Goal: Navigation & Orientation: Find specific page/section

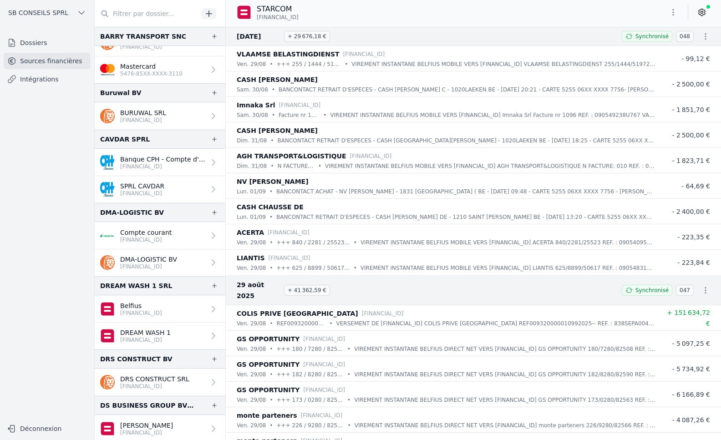
scroll to position [433, 0]
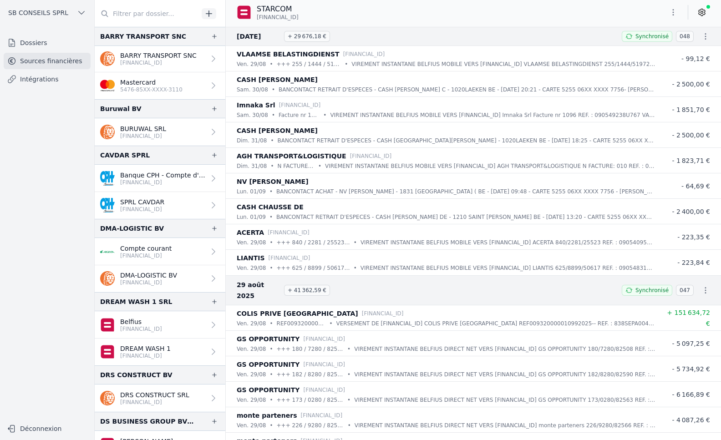
click at [178, 204] on link "SPRL CAVDAR [FINANCIAL_ID]" at bounding box center [160, 205] width 131 height 27
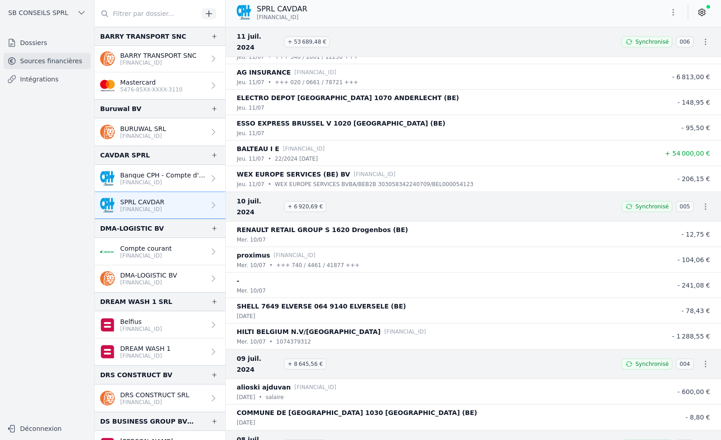
scroll to position [53610, 0]
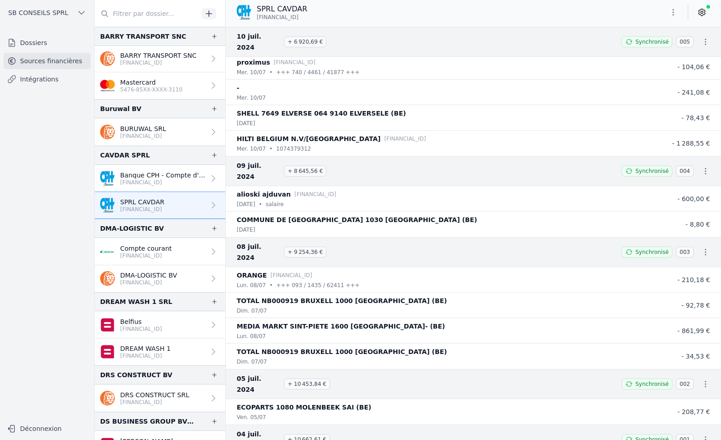
click at [183, 175] on p "Banque CPH - Compte d'épargne" at bounding box center [162, 175] width 85 height 9
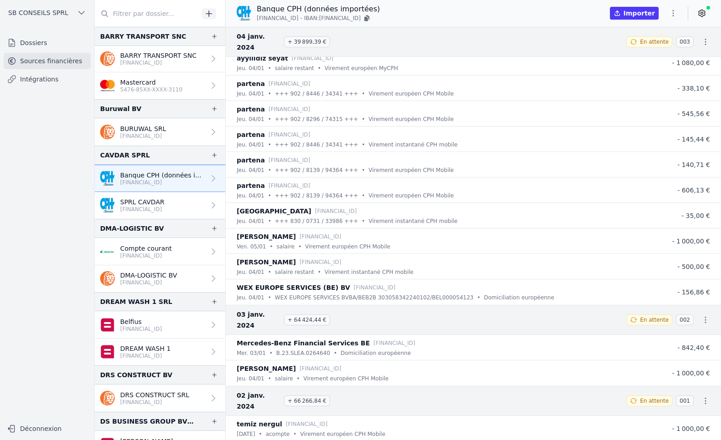
scroll to position [46340, 0]
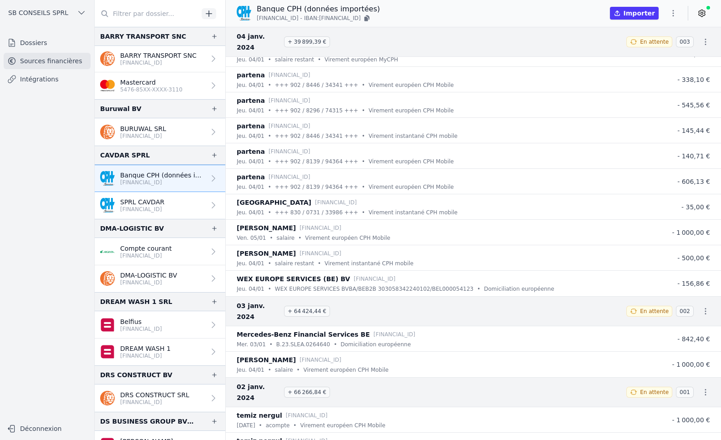
click at [43, 79] on link "Intégrations" at bounding box center [47, 79] width 87 height 16
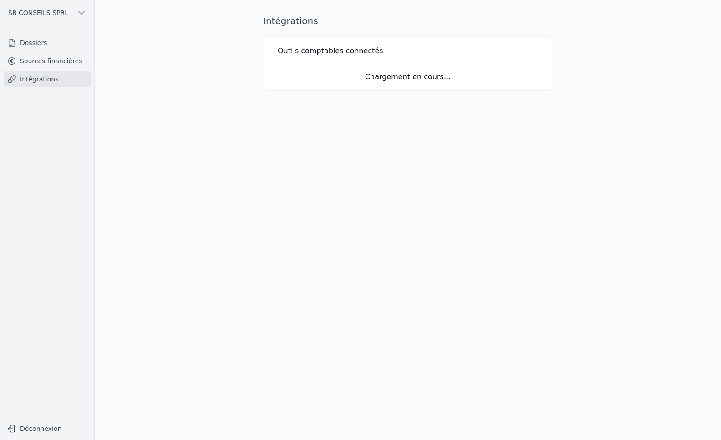
click at [52, 62] on link "Sources financières" at bounding box center [47, 61] width 87 height 16
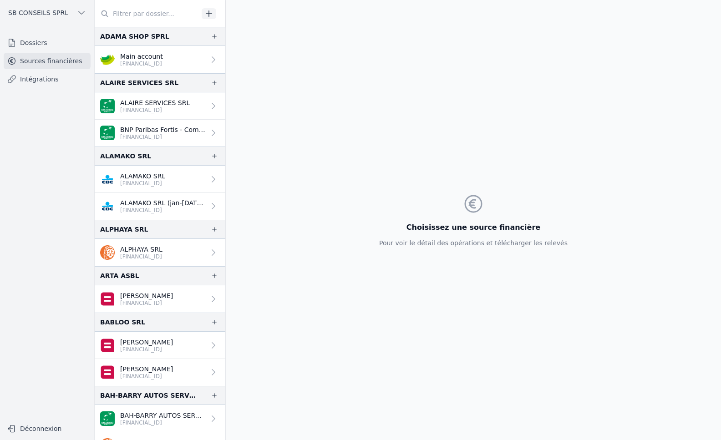
click at [41, 46] on link "Dossiers" at bounding box center [47, 43] width 87 height 16
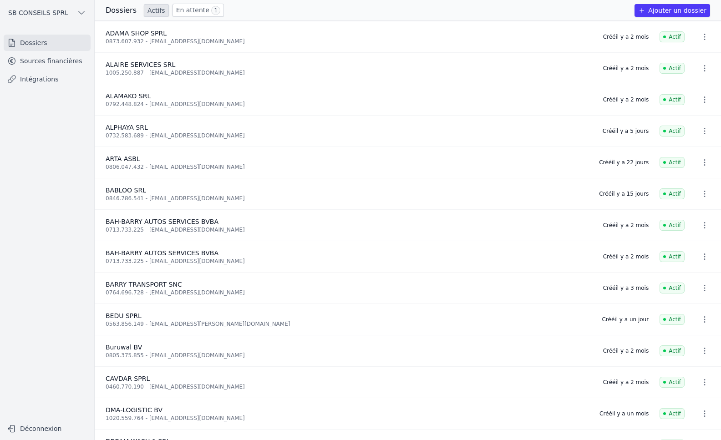
click at [34, 75] on link "Intégrations" at bounding box center [47, 79] width 87 height 16
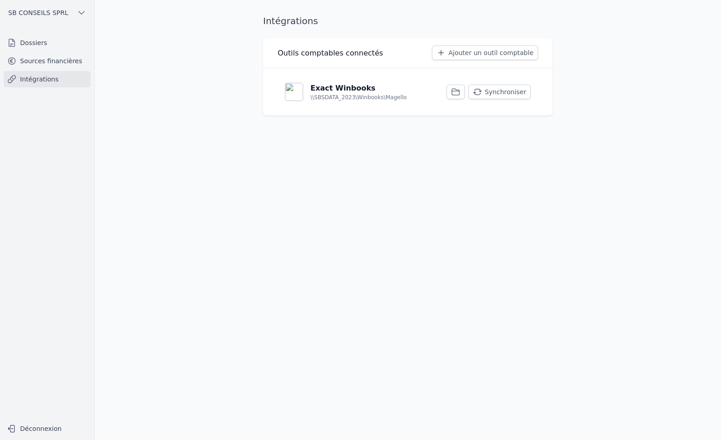
click at [502, 94] on button "Synchroniser" at bounding box center [499, 92] width 62 height 15
click at [74, 65] on link "Sources financières" at bounding box center [47, 61] width 87 height 16
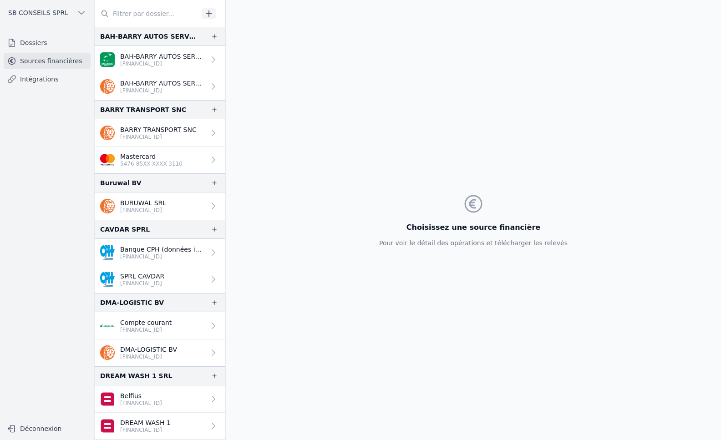
scroll to position [364, 0]
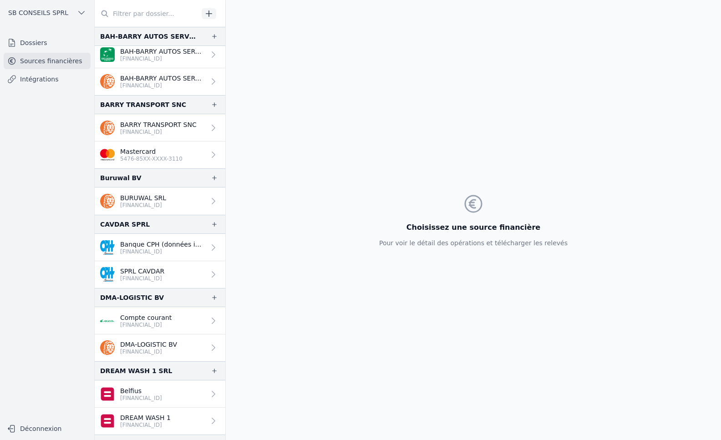
click at [181, 248] on p "[FINANCIAL_ID]" at bounding box center [162, 251] width 85 height 7
